Goal: Information Seeking & Learning: Understand process/instructions

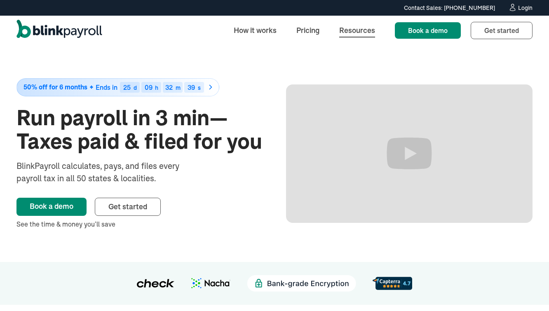
click at [351, 32] on link "Resources" at bounding box center [356, 30] width 49 height 18
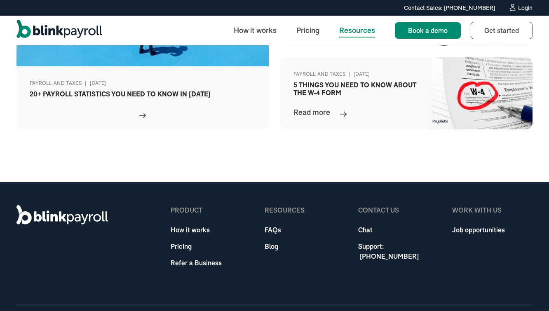
scroll to position [445, 0]
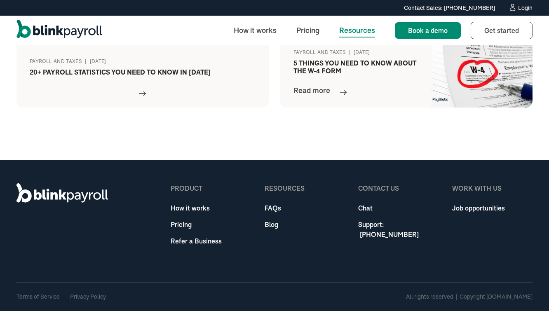
click at [268, 207] on link "FAQs" at bounding box center [284, 208] width 40 height 10
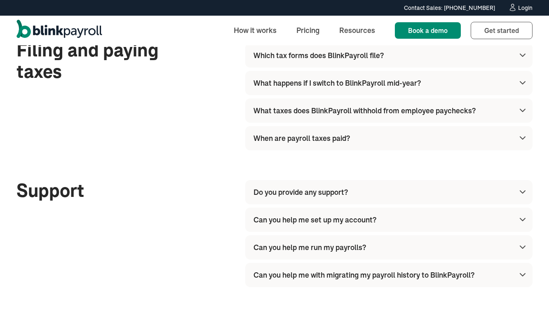
scroll to position [737, 0]
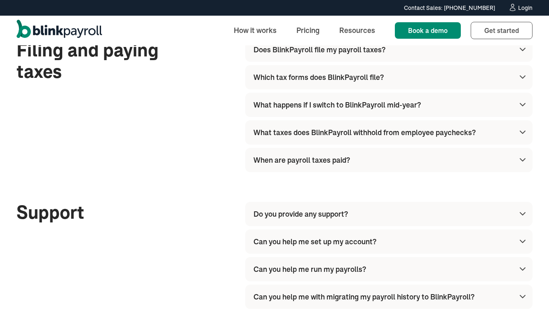
click at [522, 53] on img at bounding box center [522, 49] width 10 height 10
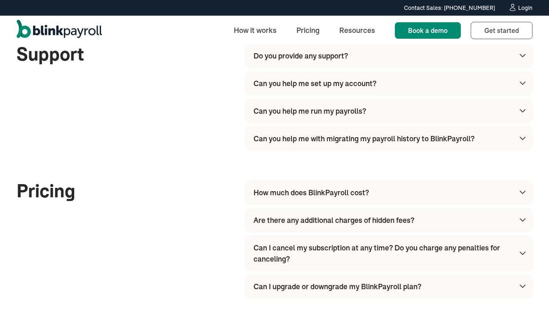
scroll to position [928, 0]
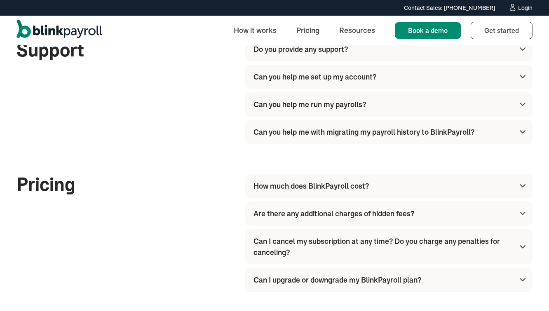
click at [522, 103] on img at bounding box center [522, 104] width 10 height 10
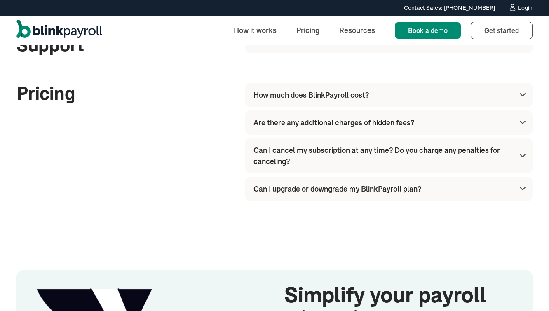
scroll to position [1058, 0]
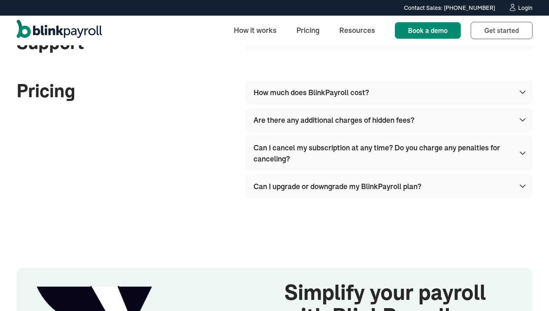
click at [522, 93] on img at bounding box center [522, 92] width 10 height 10
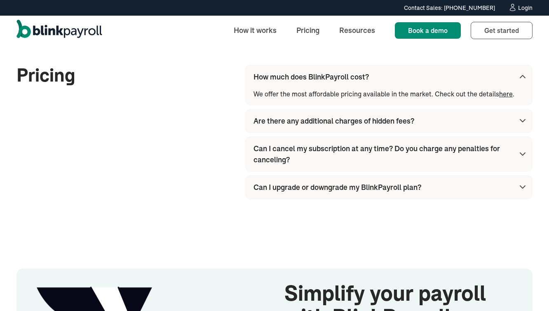
scroll to position [1075, 0]
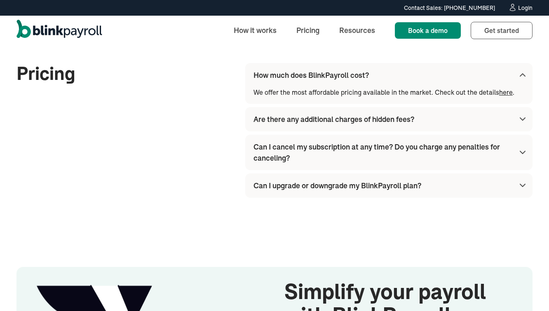
click at [519, 116] on img at bounding box center [522, 119] width 10 height 10
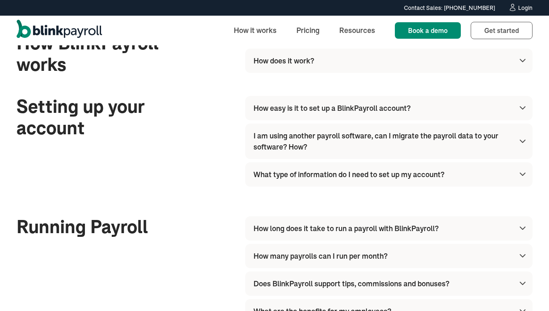
scroll to position [205, 0]
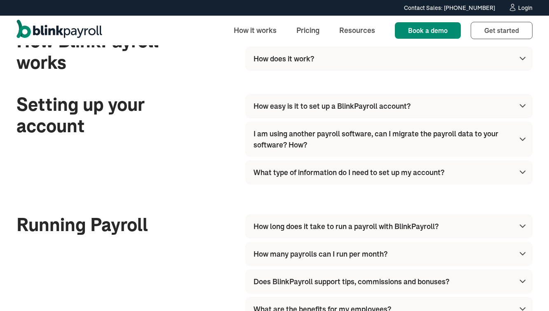
click at [523, 173] on img at bounding box center [522, 172] width 10 height 10
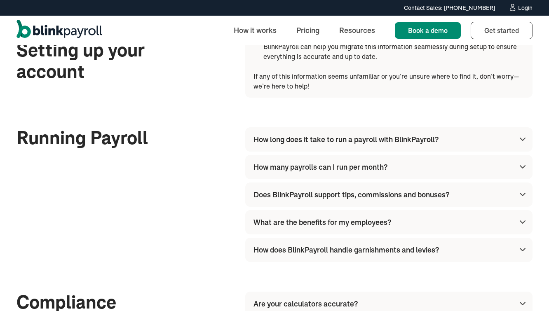
scroll to position [462, 0]
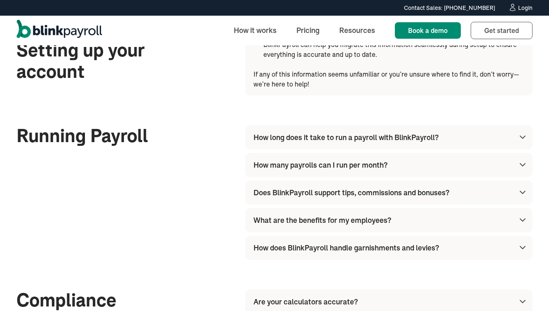
click at [524, 136] on img at bounding box center [522, 137] width 10 height 10
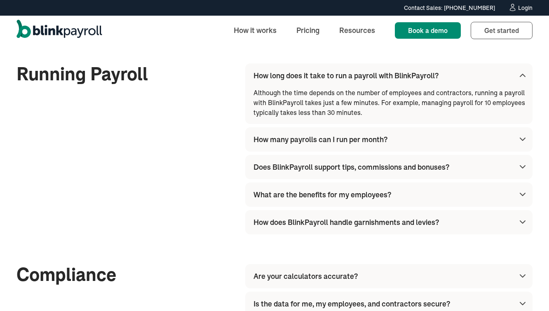
scroll to position [524, 0]
click at [521, 194] on img at bounding box center [522, 194] width 10 height 10
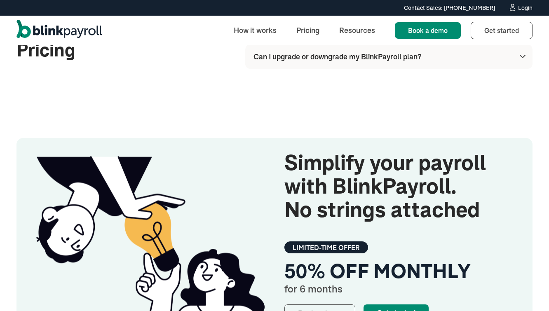
scroll to position [1649, 0]
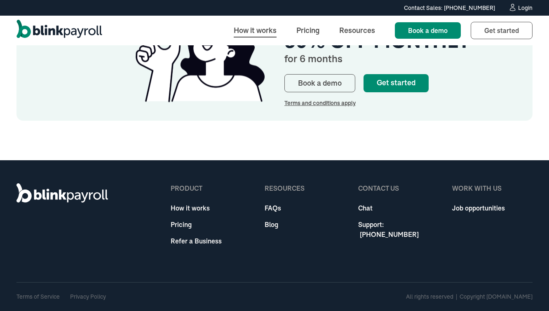
click at [264, 35] on link "How it works" at bounding box center [255, 30] width 56 height 18
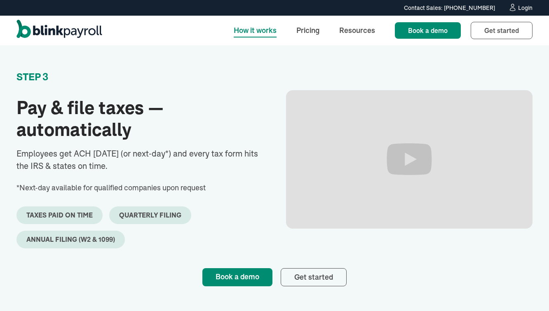
scroll to position [672, 0]
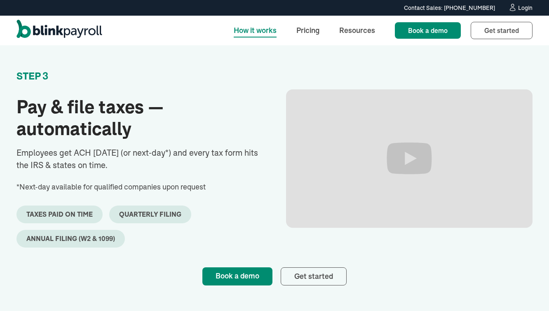
click at [245, 156] on p "Employees get ACH in 3 days (or next‑day*) and every tax form hits the IRS & st…" at bounding box center [139, 159] width 246 height 25
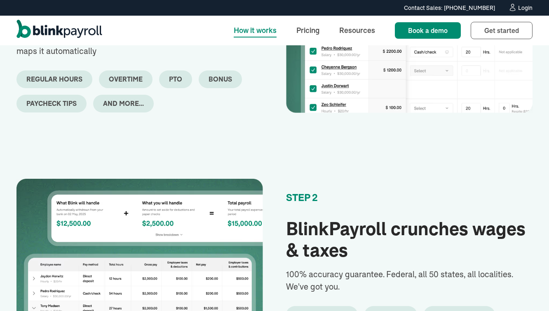
scroll to position [321, 0]
